Goal: Obtain resource: Download file/media

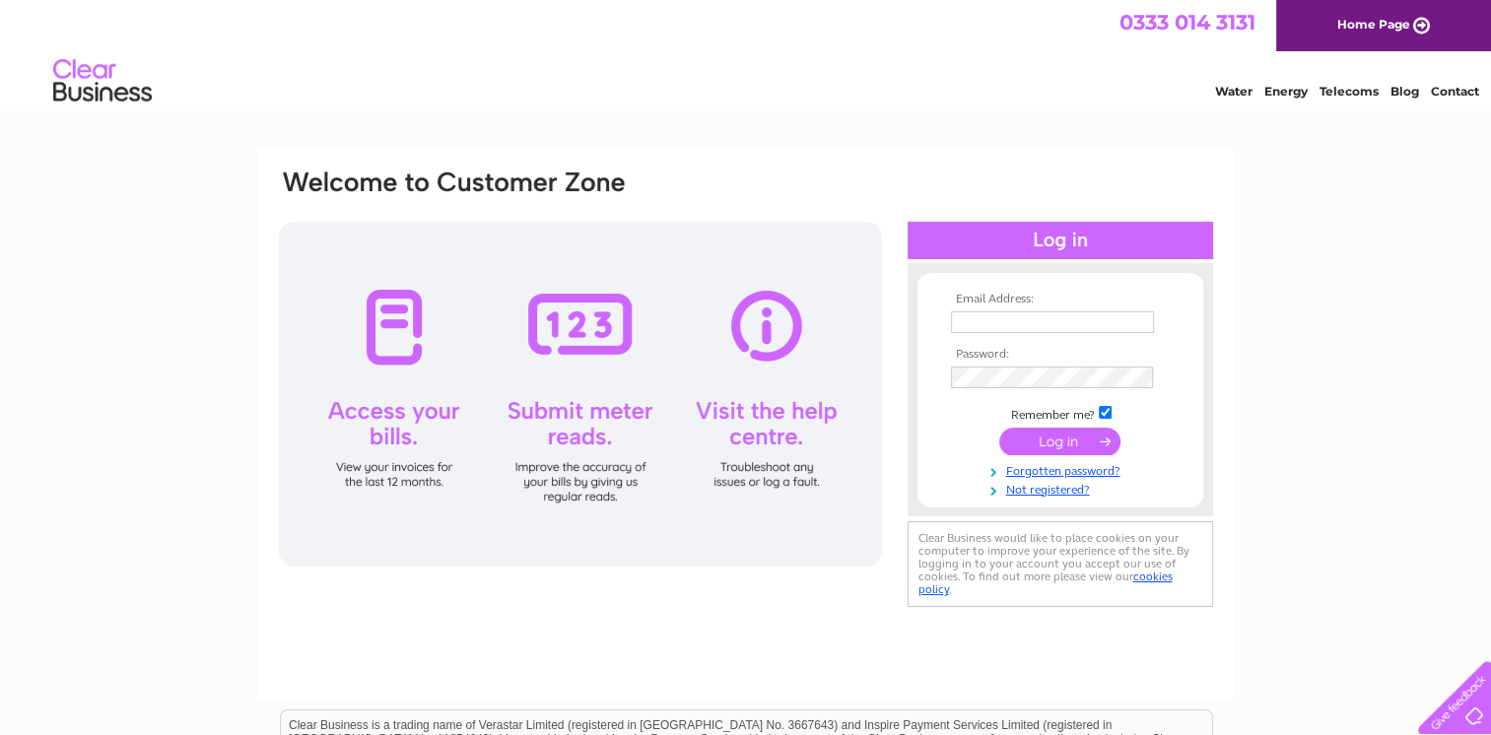
type input "accounts@werestorealloys.co.uk"
click at [1036, 430] on input "submit" at bounding box center [1059, 442] width 121 height 28
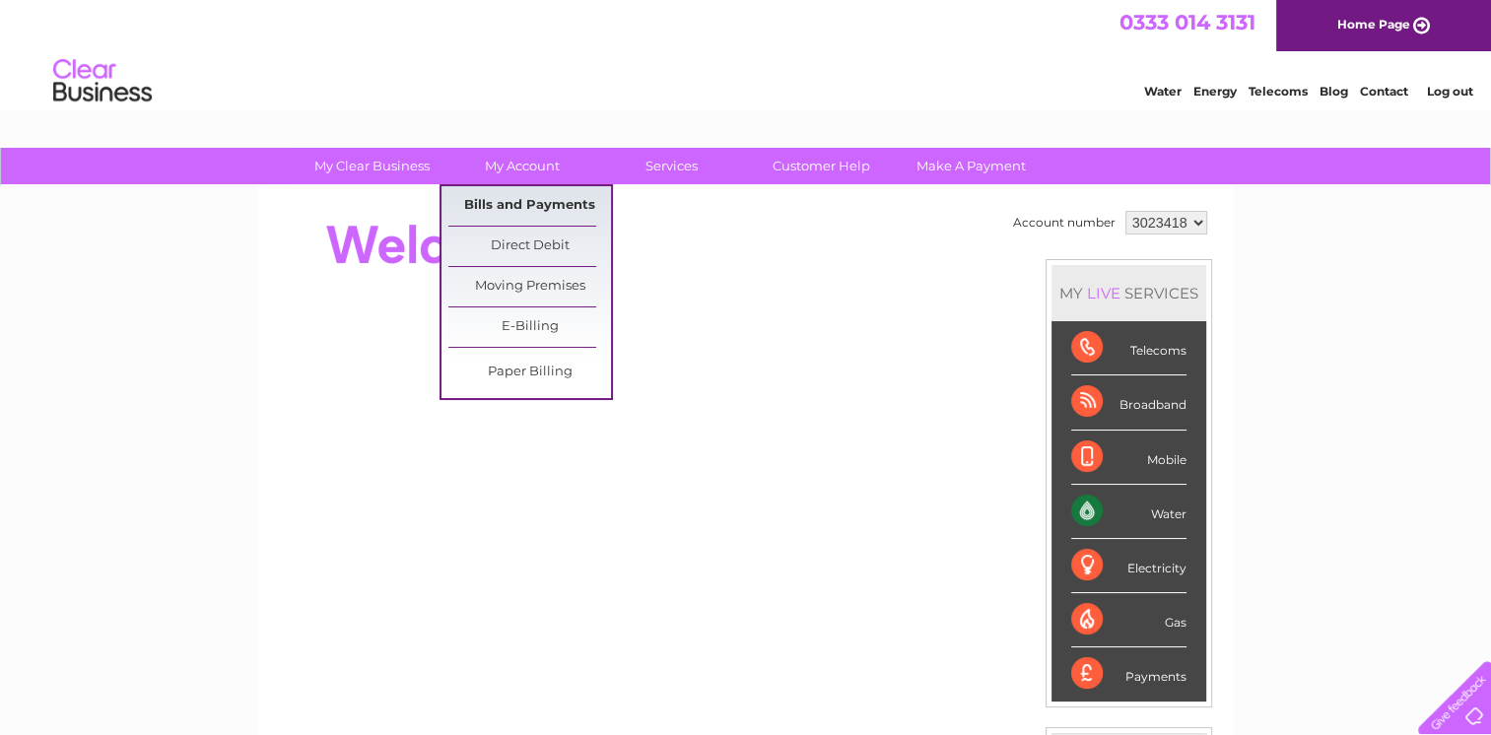
click at [521, 208] on link "Bills and Payments" at bounding box center [529, 205] width 163 height 39
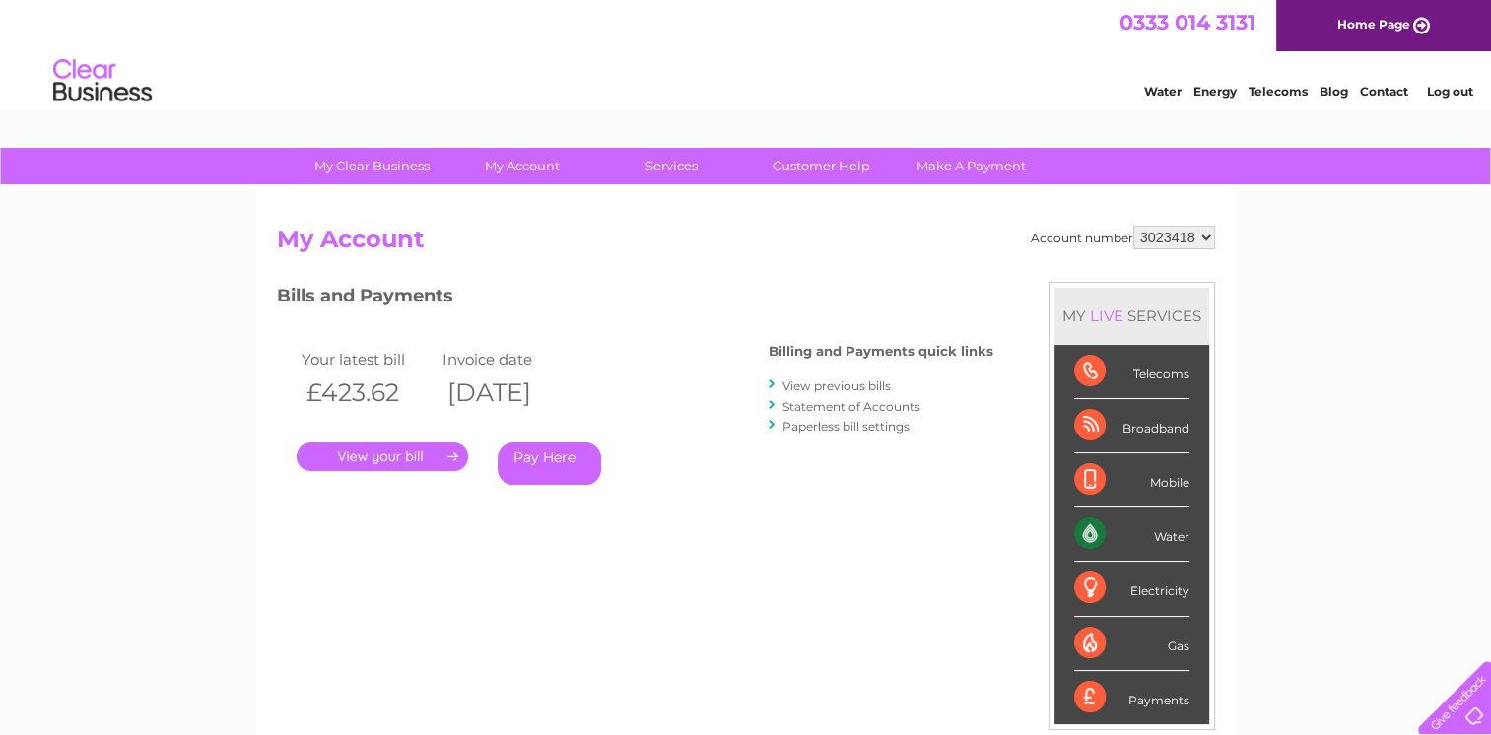
click at [368, 447] on link "." at bounding box center [382, 456] width 171 height 29
click at [860, 388] on link "View previous bills" at bounding box center [836, 385] width 108 height 15
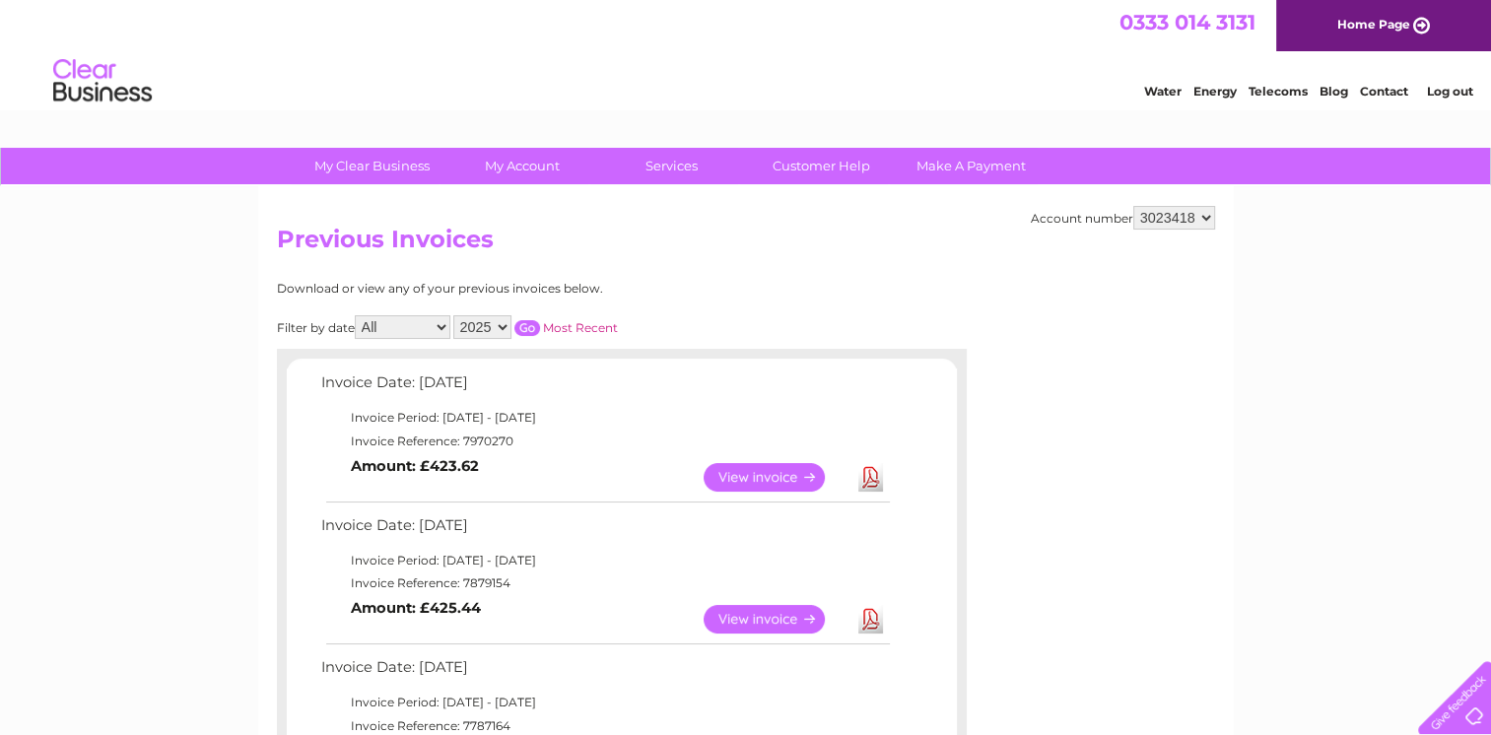
scroll to position [99, 0]
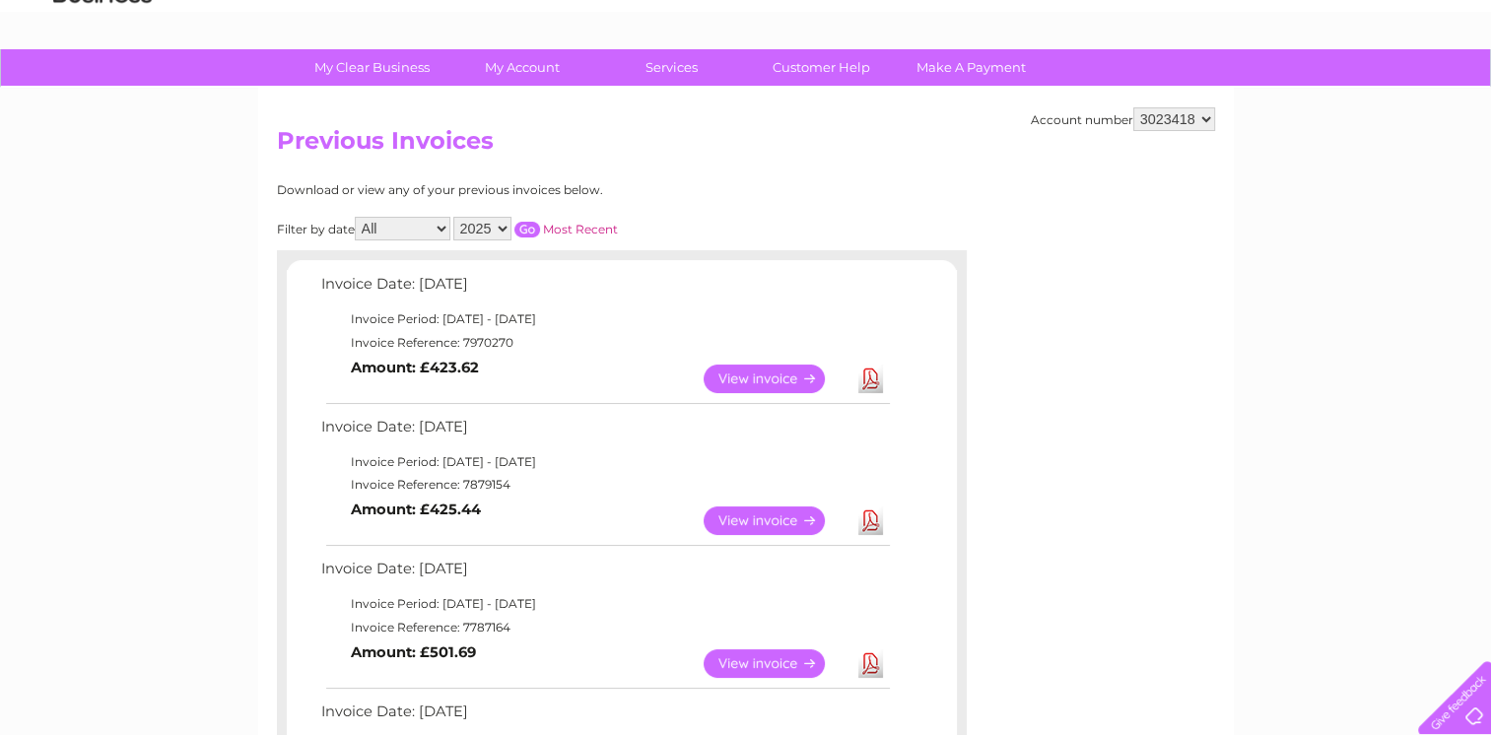
click at [866, 518] on link "Download" at bounding box center [870, 520] width 25 height 29
click at [871, 377] on link "Download" at bounding box center [870, 378] width 25 height 29
